Goal: Find specific page/section: Find specific page/section

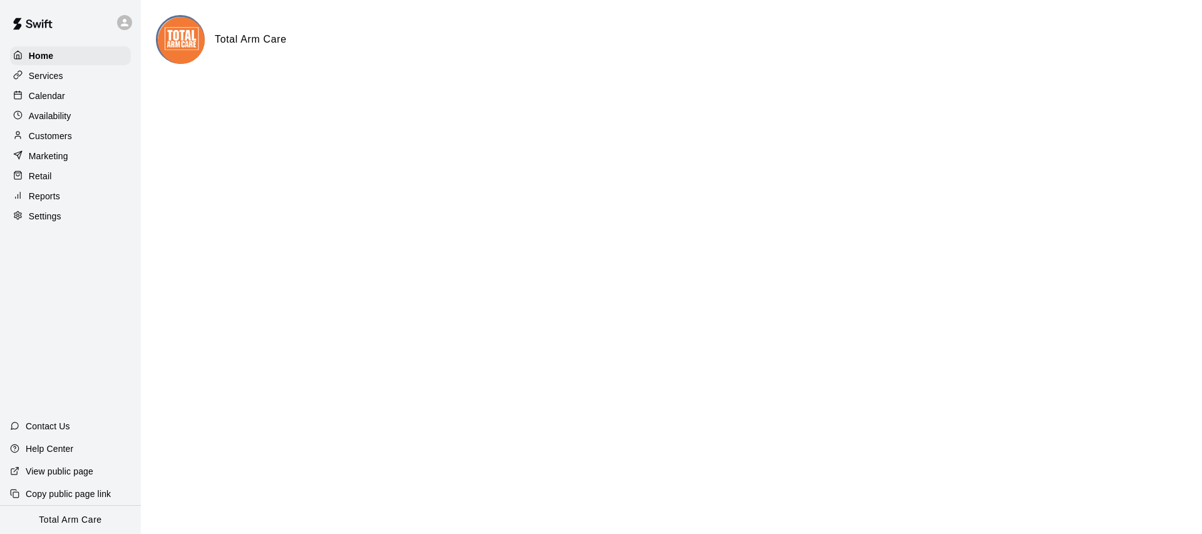
click at [117, 24] on div at bounding box center [124, 22] width 15 height 15
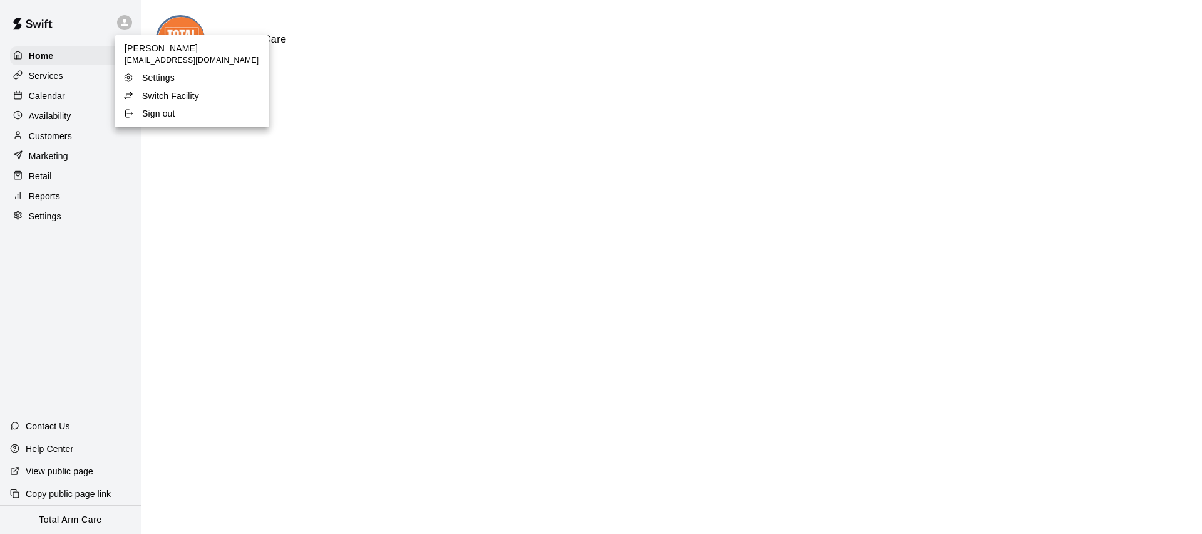
click at [158, 95] on p "Switch Facility" at bounding box center [170, 96] width 57 height 13
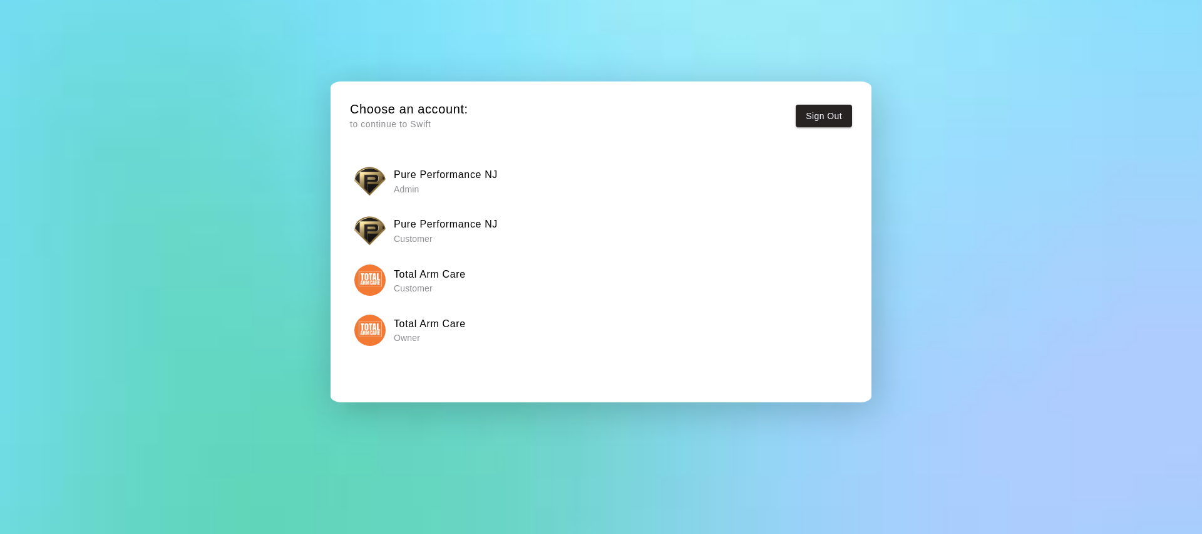
click at [364, 179] on img "button" at bounding box center [369, 180] width 31 height 31
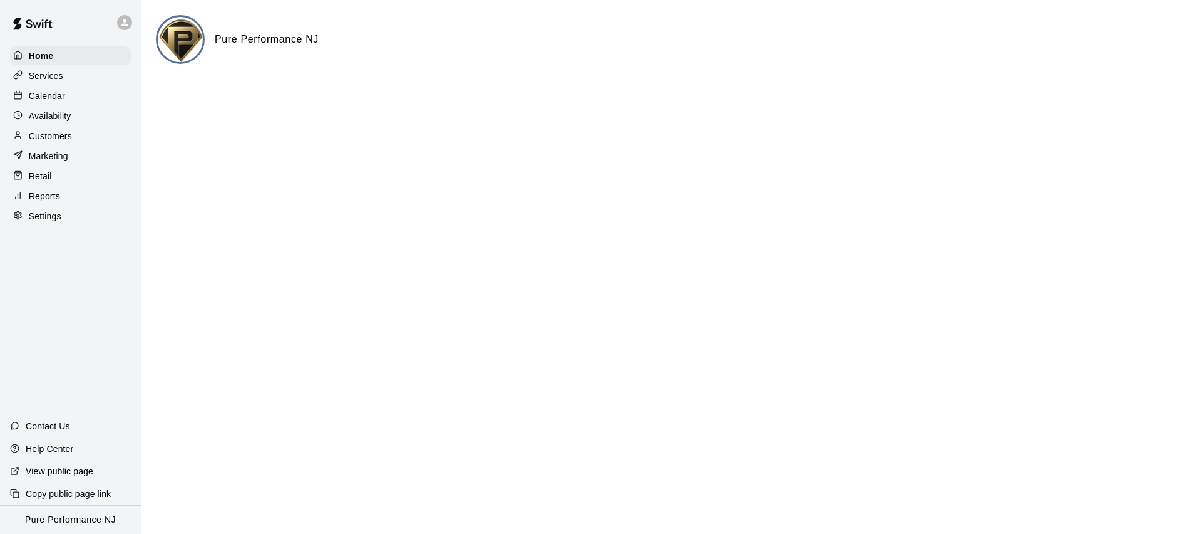
click at [44, 138] on p "Customers" at bounding box center [50, 136] width 43 height 13
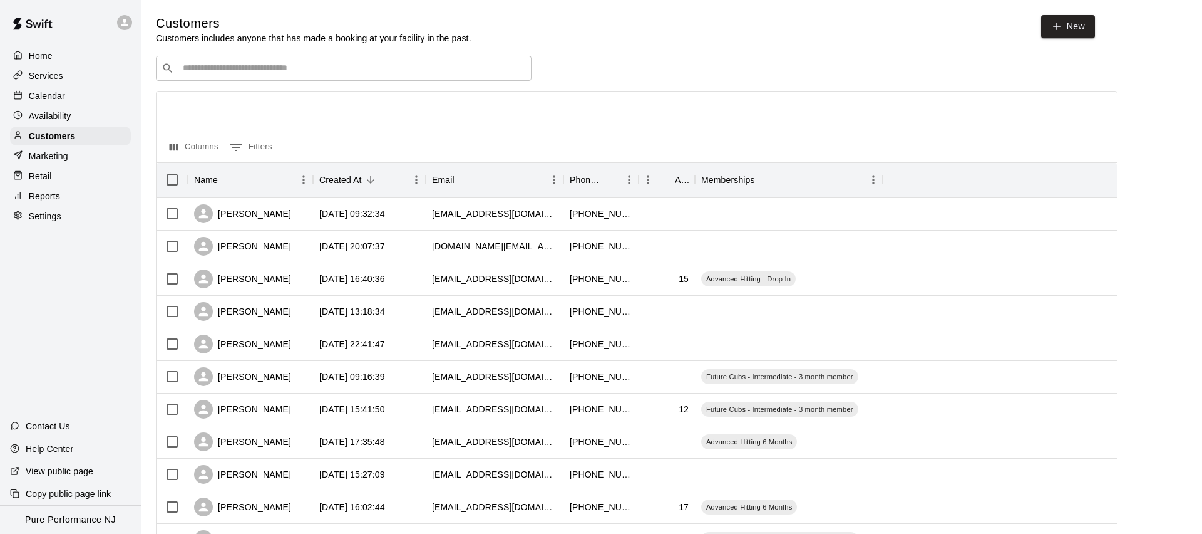
click at [203, 63] on input "Search customers by name or email" at bounding box center [352, 68] width 347 height 13
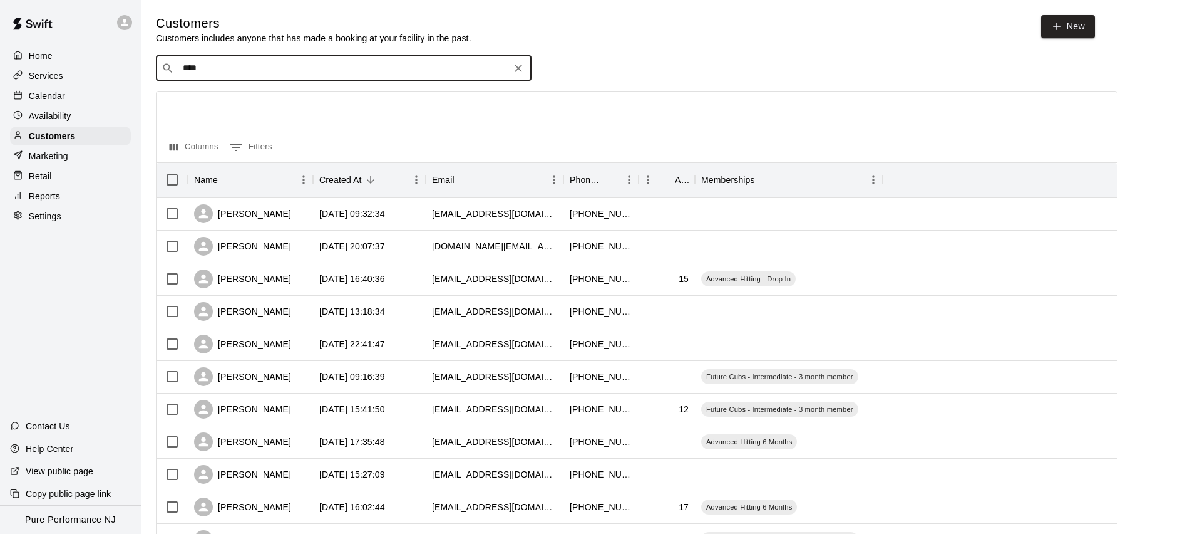
type input "*****"
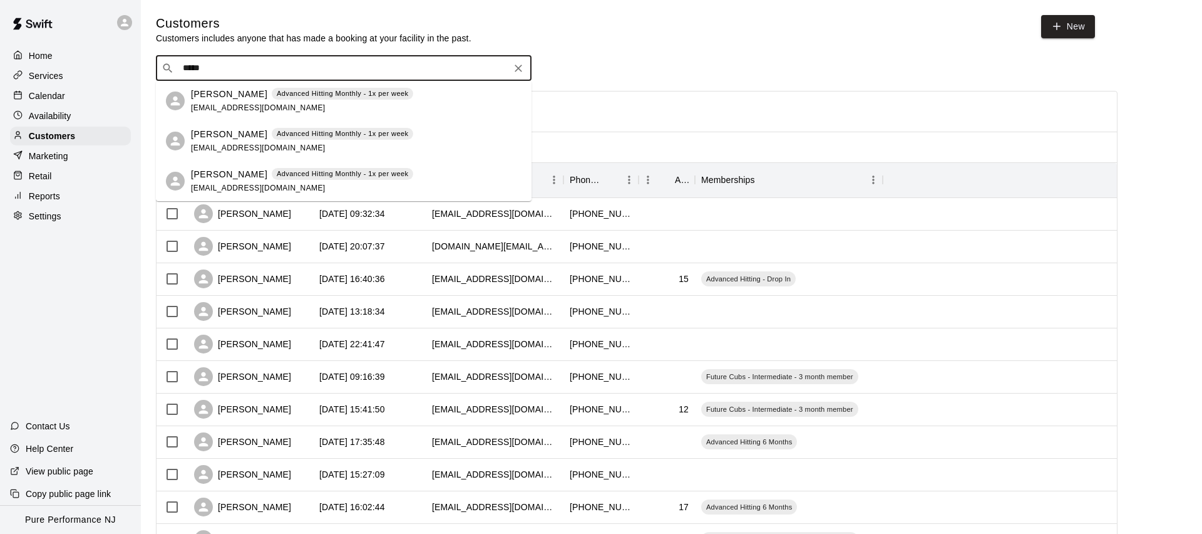
click at [206, 101] on div "[PERSON_NAME] Advanced Hitting Monthly - 1x per week [EMAIL_ADDRESS][DOMAIN_NAM…" at bounding box center [302, 101] width 222 height 27
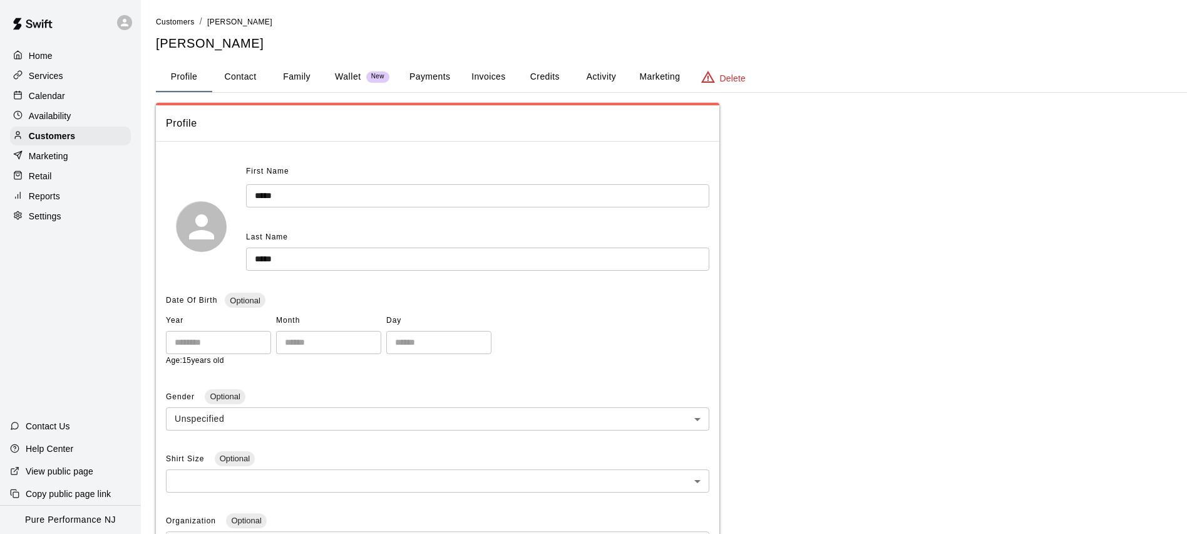
click at [604, 78] on button "Activity" at bounding box center [601, 77] width 56 height 30
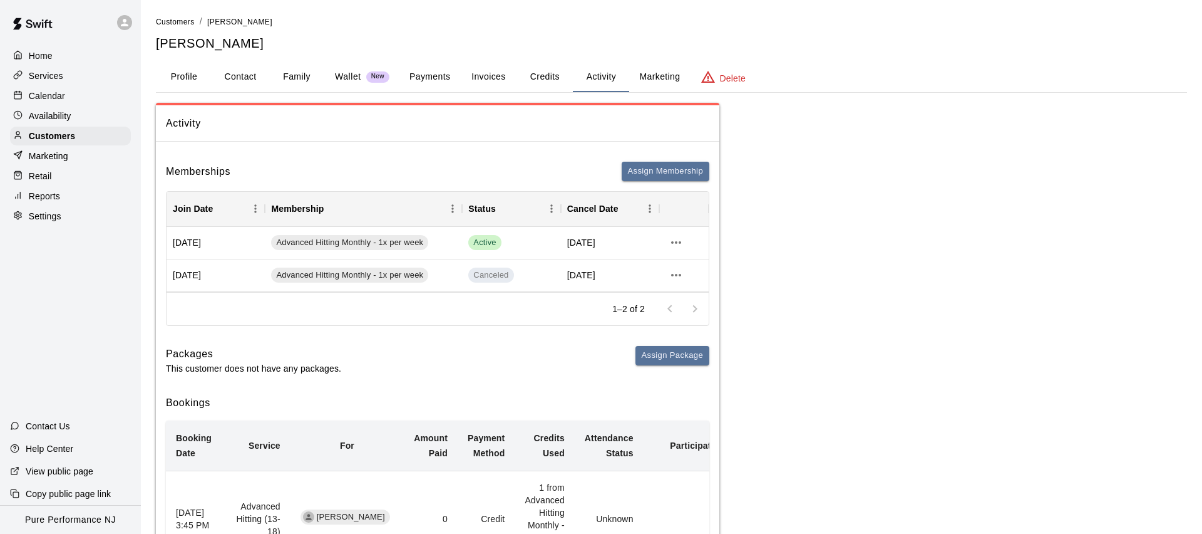
scroll to position [6, 0]
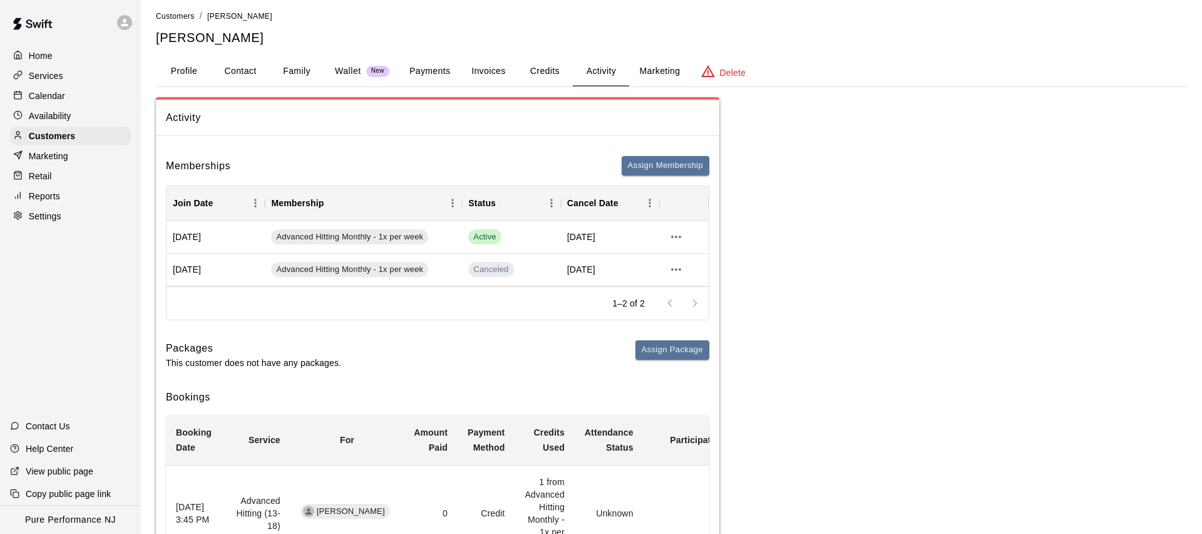
click at [48, 103] on div "Calendar" at bounding box center [70, 95] width 121 height 19
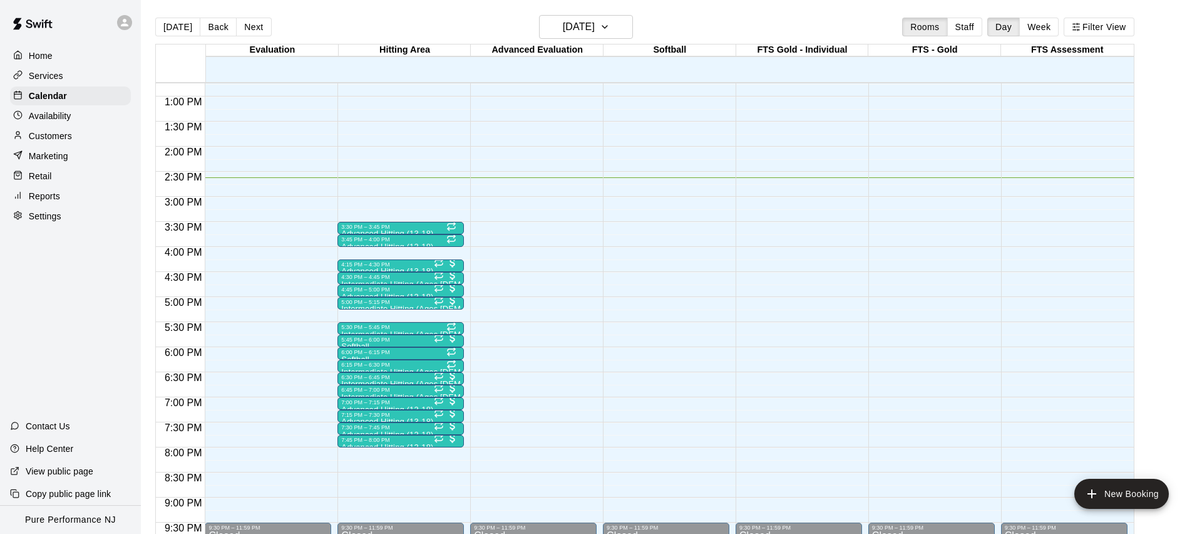
scroll to position [641, 0]
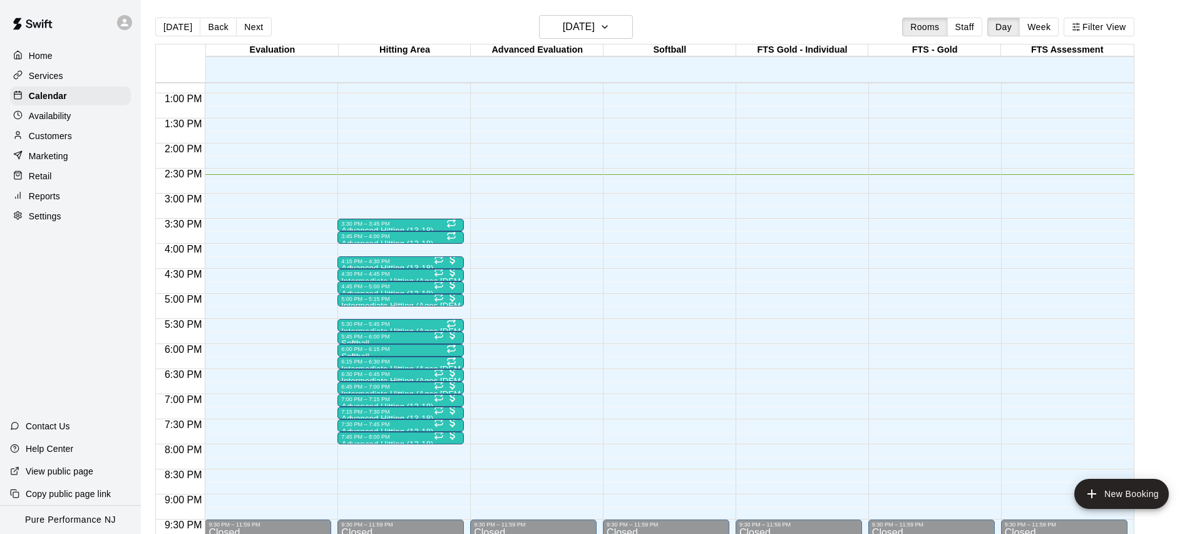
click at [245, 16] on div "[DATE] Back [DATE][DATE] Rooms Staff Day Week Filter View" at bounding box center [644, 29] width 979 height 29
click at [245, 19] on button "Next" at bounding box center [253, 27] width 35 height 19
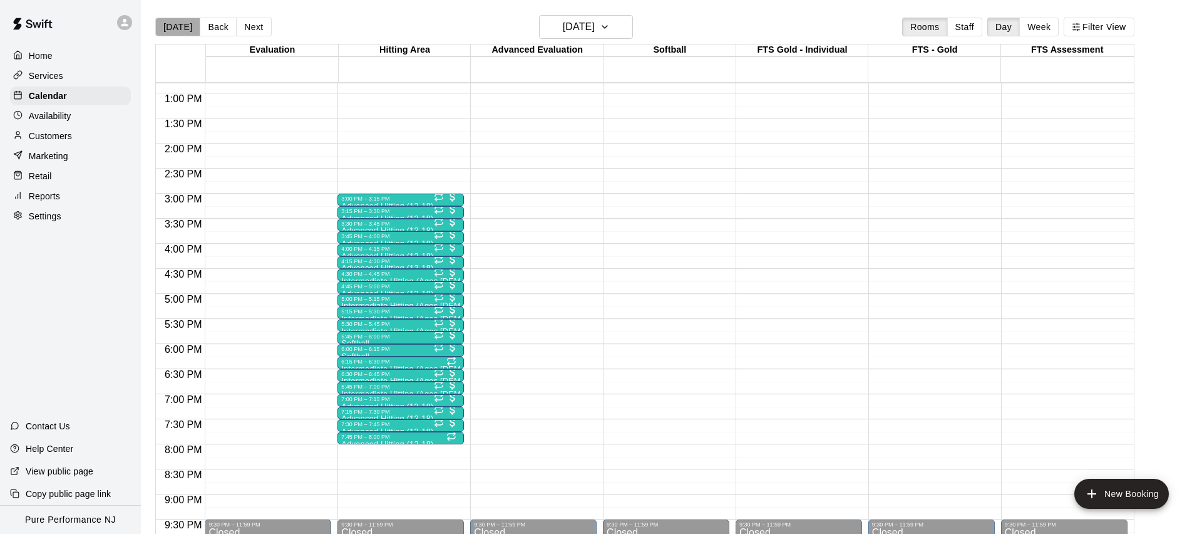
click at [192, 25] on button "[DATE]" at bounding box center [177, 27] width 45 height 19
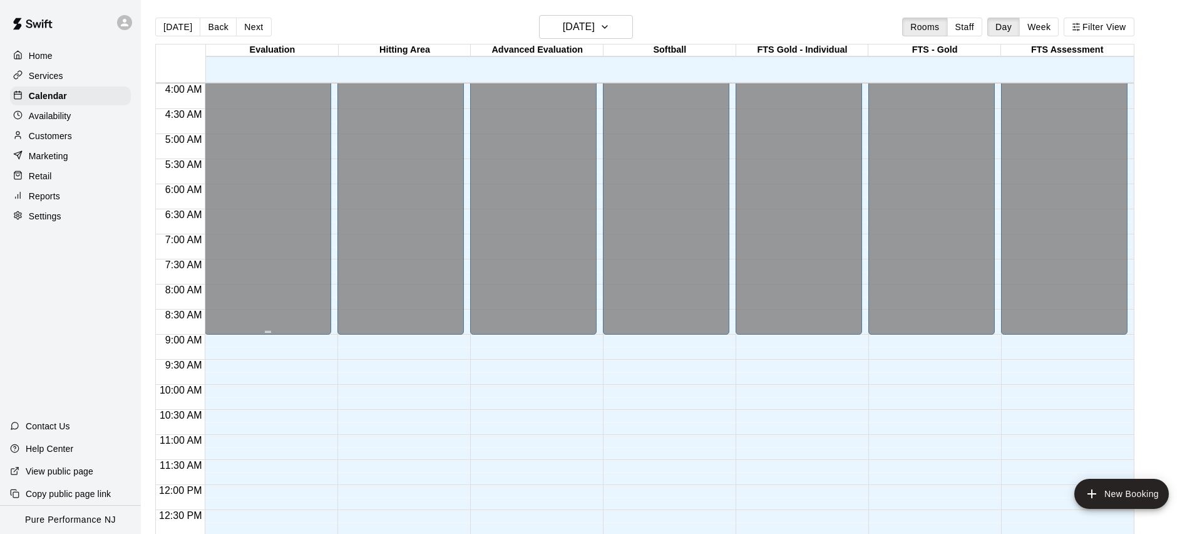
scroll to position [738, 0]
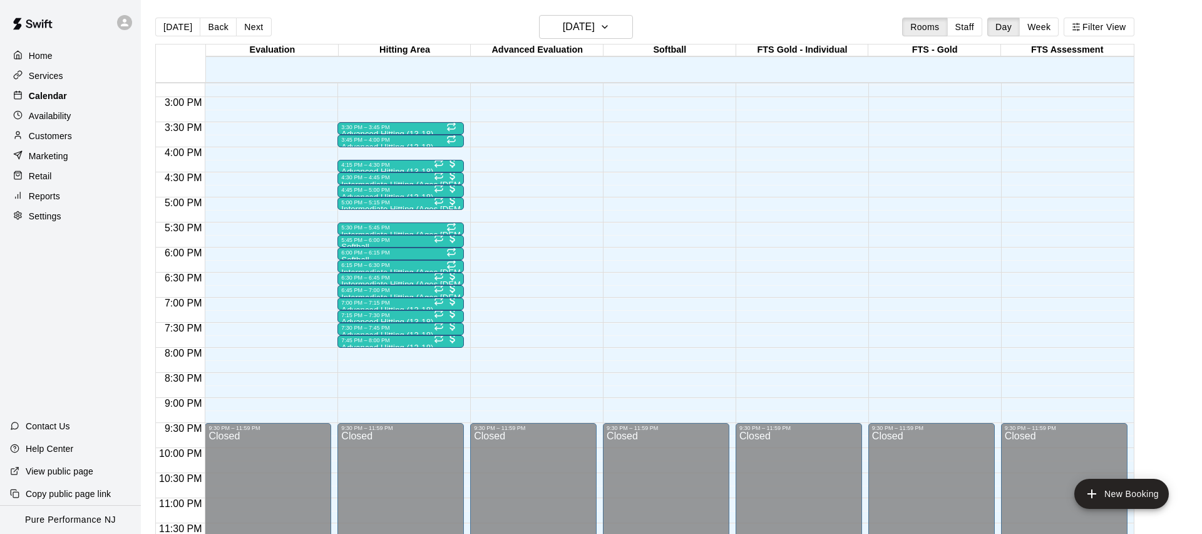
click at [43, 93] on p "Calendar" at bounding box center [48, 96] width 38 height 13
